Goal: Task Accomplishment & Management: Complete application form

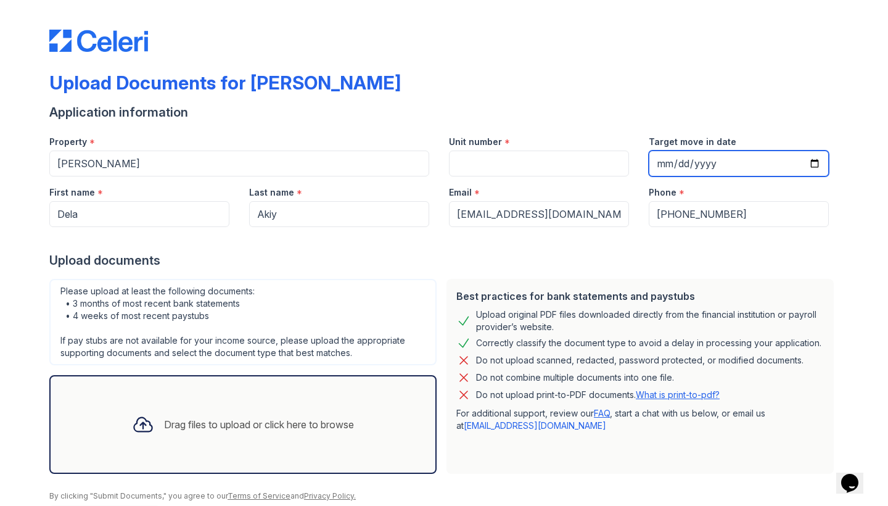
click at [670, 167] on input "Target move in date" at bounding box center [739, 163] width 180 height 26
click at [679, 165] on input "Target move in date" at bounding box center [739, 163] width 180 height 26
type input "2025-08-31"
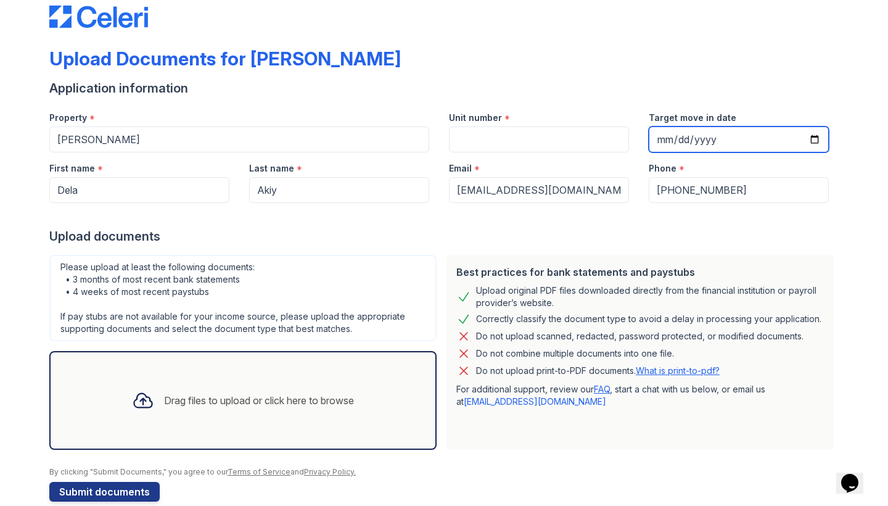
scroll to position [27, 0]
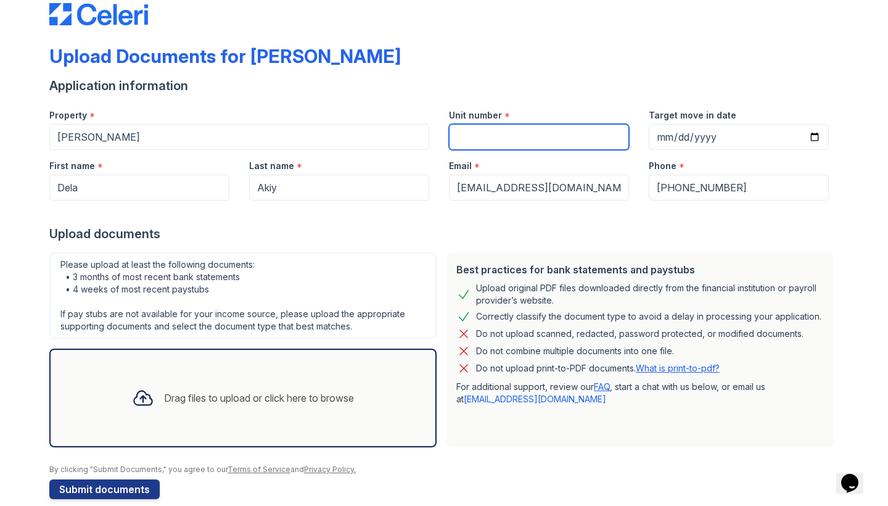
click at [476, 147] on input "Unit number" at bounding box center [539, 137] width 180 height 26
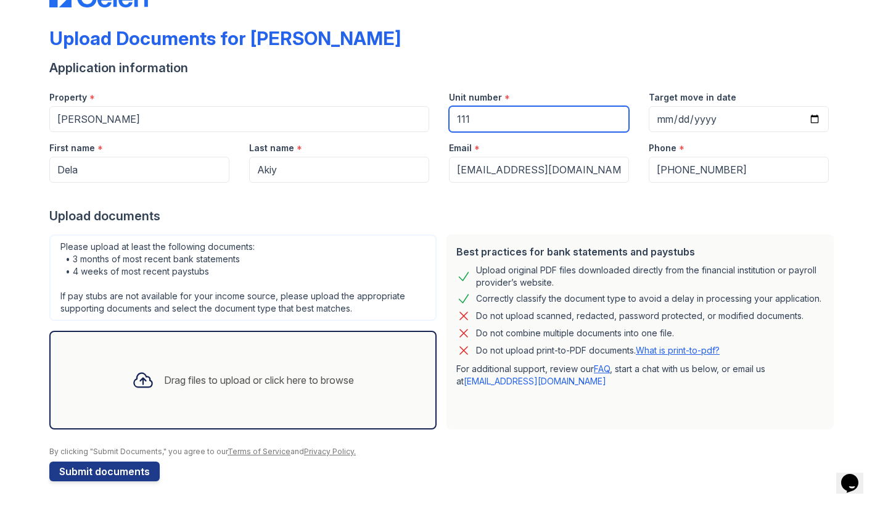
scroll to position [44, 0]
type input "111"
click at [336, 359] on div "Drag files to upload or click here to browse" at bounding box center [243, 380] width 242 height 42
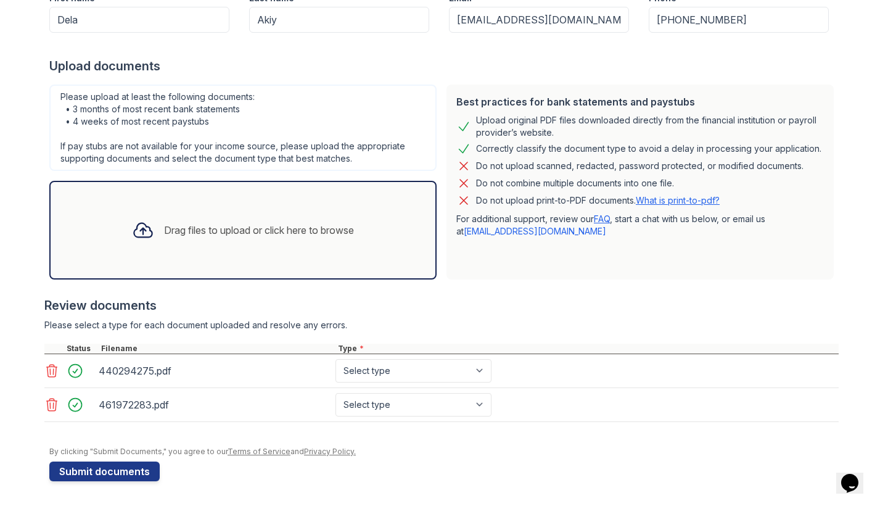
scroll to position [194, 0]
select select "paystub"
click at [105, 475] on button "Submit documents" at bounding box center [104, 471] width 110 height 20
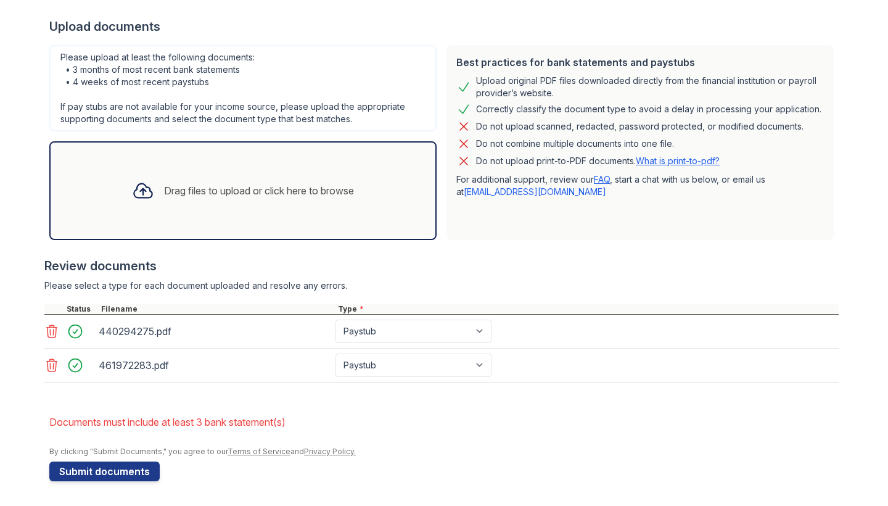
scroll to position [268, 0]
click at [117, 473] on button "Submit documents" at bounding box center [104, 471] width 110 height 20
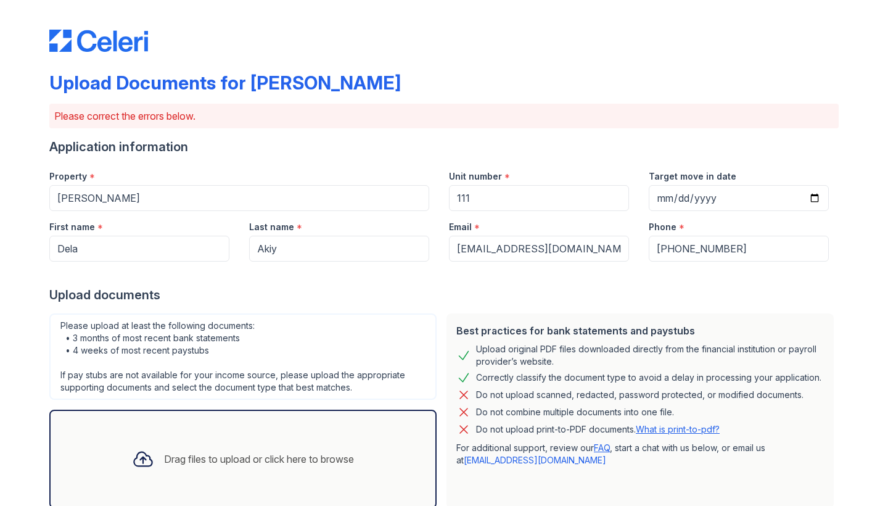
scroll to position [0, 0]
